Goal: Information Seeking & Learning: Learn about a topic

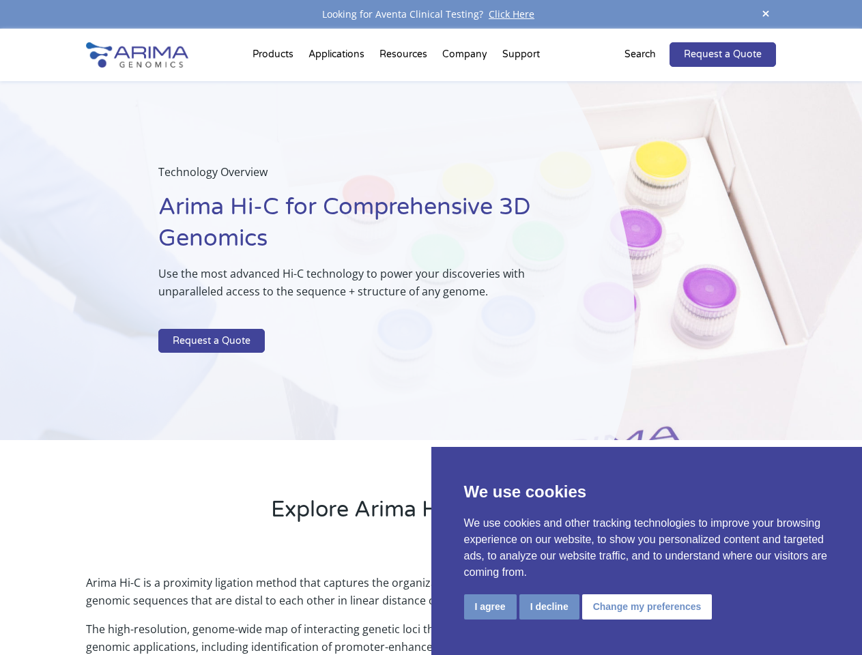
click at [431, 327] on p at bounding box center [361, 320] width 407 height 18
click at [490, 607] on button "I agree" at bounding box center [490, 606] width 53 height 25
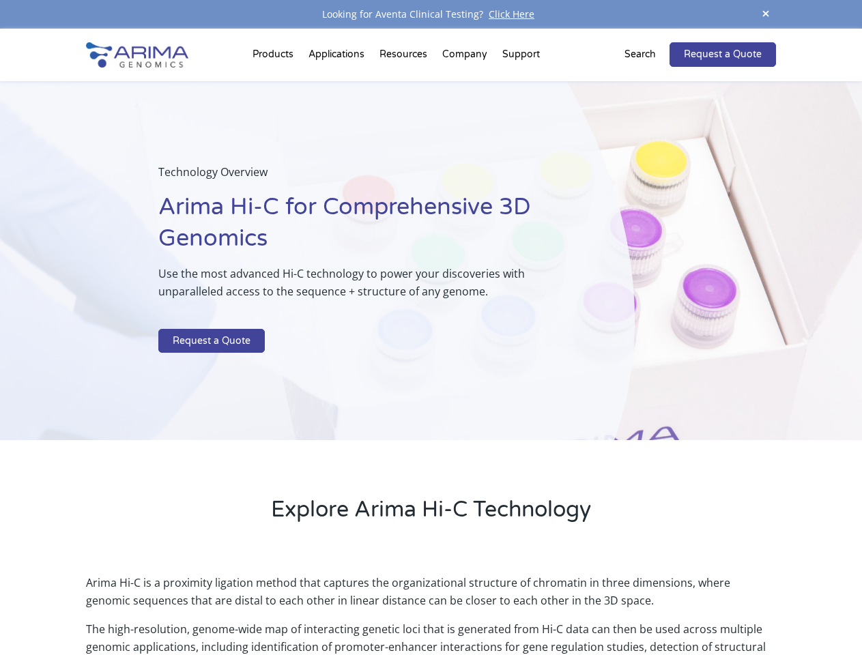
click at [549, 607] on p "Arima Hi-C is a proximity ligation method that captures the organizational stru…" at bounding box center [430, 597] width 689 height 46
click at [645, 607] on p "Arima Hi-C is a proximity ligation method that captures the organizational stru…" at bounding box center [430, 597] width 689 height 46
click at [765, 14] on span at bounding box center [765, 14] width 20 height 18
click at [431, 342] on div "Technology Overview Arima Hi-C for Comprehensive 3D Genomics Use the most advan…" at bounding box center [317, 261] width 634 height 360
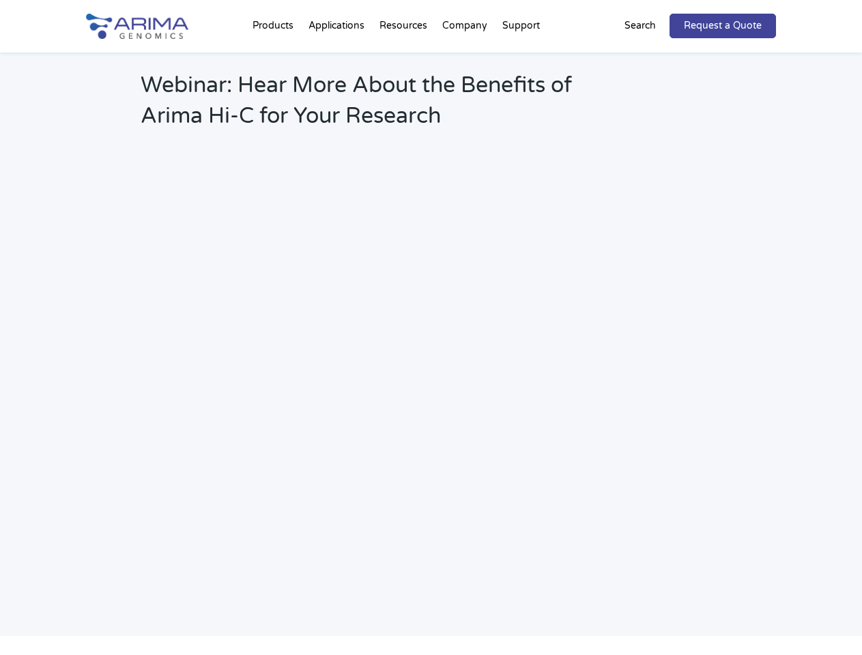
click at [465, 70] on h2 "Webinar: Hear More About the Benefits of Arima Hi-C for Your Research" at bounding box center [367, 106] width 453 height 72
click at [521, 70] on h2 "Webinar: Hear More About the Benefits of Arima Hi-C for Your Research" at bounding box center [367, 106] width 453 height 72
